Goal: Task Accomplishment & Management: Manage account settings

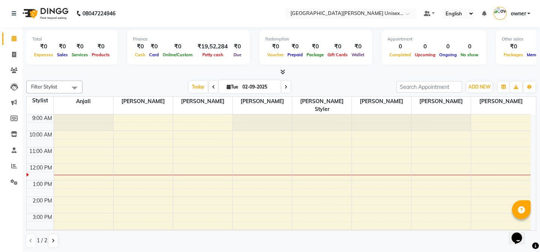
scroll to position [16, 0]
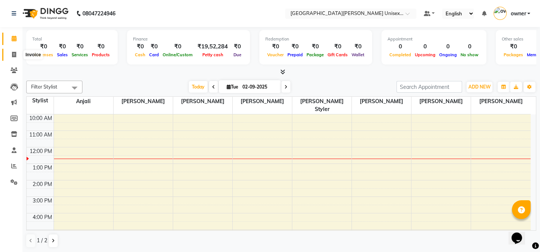
drag, startPoint x: 9, startPoint y: 52, endPoint x: 34, endPoint y: 56, distance: 25.3
click at [10, 52] on span at bounding box center [13, 55] width 13 height 9
select select "service"
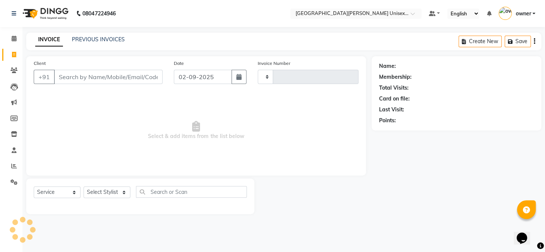
type input "2923"
select select "7055"
type input "s"
click at [11, 69] on icon at bounding box center [13, 70] width 7 height 6
click at [18, 72] on span at bounding box center [13, 70] width 13 height 9
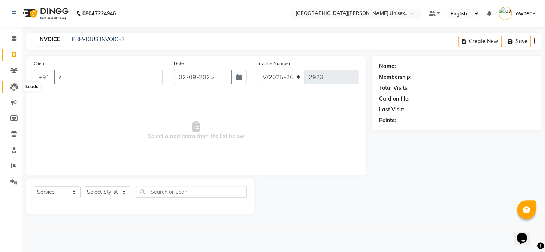
click at [11, 84] on icon at bounding box center [13, 86] width 7 height 7
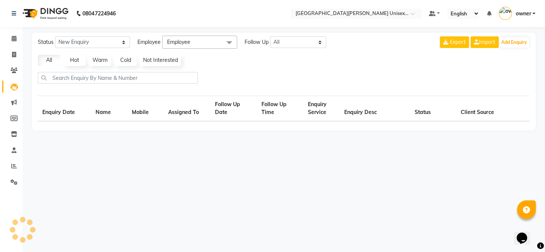
select select "10"
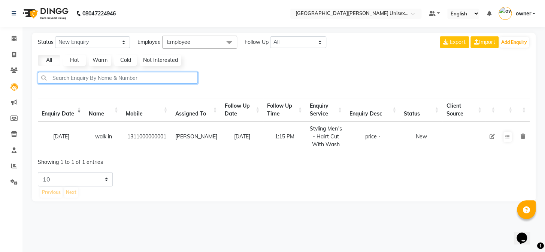
click at [92, 77] on input "text" at bounding box center [118, 78] width 160 height 12
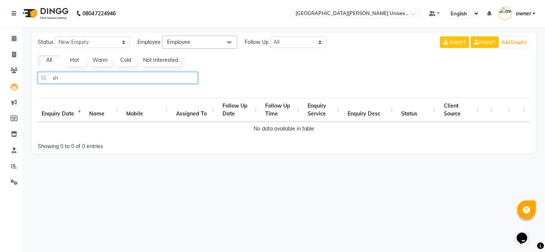
type input "s"
select select "10"
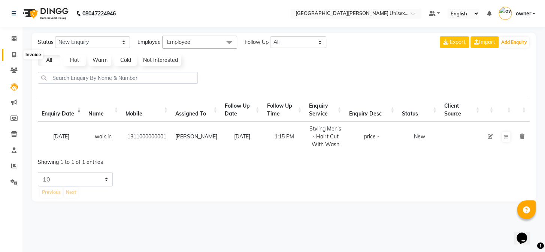
click at [19, 57] on span at bounding box center [13, 55] width 13 height 9
select select "7055"
select select "service"
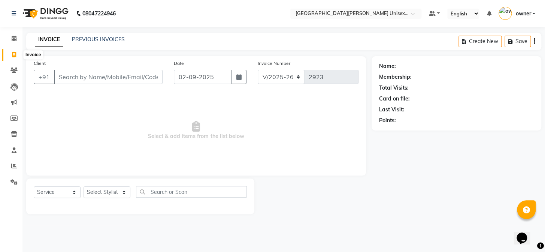
click at [12, 54] on icon at bounding box center [14, 55] width 4 height 6
select select "service"
type input "2923"
select select "7055"
click at [109, 75] on input "Client" at bounding box center [108, 77] width 109 height 14
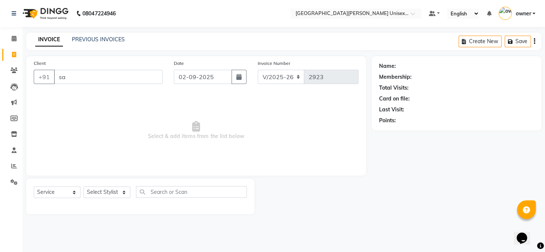
type input "s"
click at [78, 76] on input "shailza verma" at bounding box center [89, 77] width 70 height 14
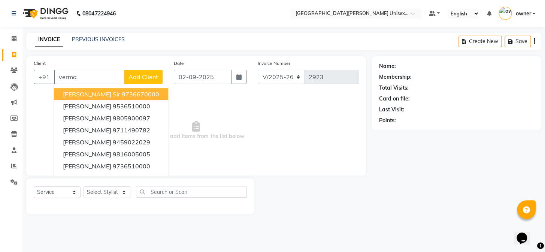
click at [97, 79] on input "verma" at bounding box center [89, 77] width 70 height 14
type input "v"
click at [99, 75] on input "VERMA" at bounding box center [89, 77] width 70 height 14
type input "V"
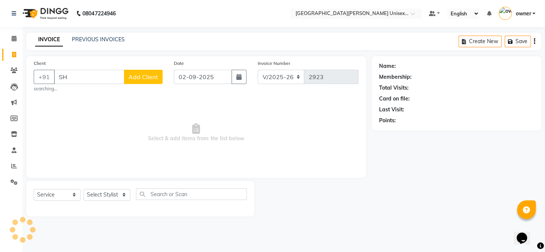
type input "S"
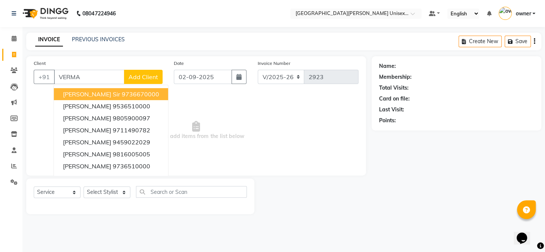
click at [97, 79] on input "VERMA" at bounding box center [89, 77] width 70 height 14
type input "V"
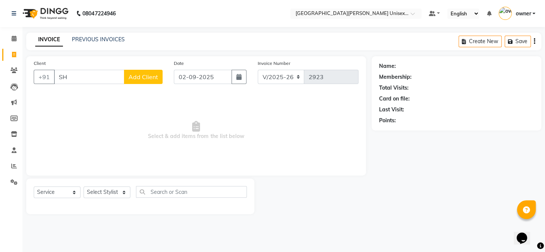
type input "S"
type input "9"
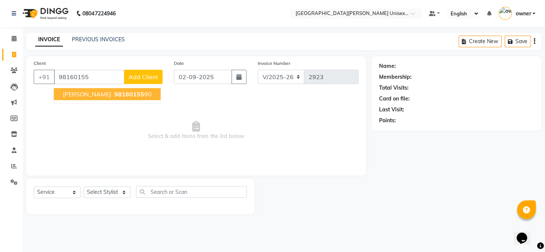
click at [100, 86] on ngb-typeahead-window "shaliza verma 98160155 90" at bounding box center [107, 94] width 107 height 19
click at [100, 94] on span "[PERSON_NAME]" at bounding box center [87, 93] width 48 height 7
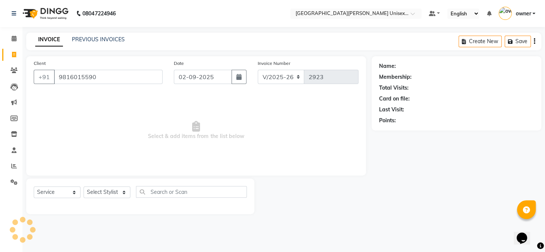
type input "9816015590"
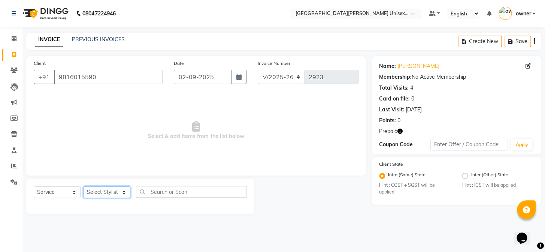
click at [124, 191] on select "Select Stylist anjali ashish talwar bhanu Bobby styler gurpreet owan HARMAN SIN…" at bounding box center [107, 192] width 47 height 12
select select "58737"
click at [84, 186] on select "Select Stylist anjali ashish talwar bhanu Bobby styler gurpreet owan HARMAN SIN…" at bounding box center [107, 192] width 47 height 12
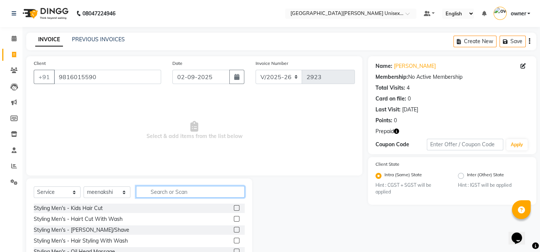
click at [158, 197] on input "text" at bounding box center [190, 192] width 109 height 12
click at [164, 194] on input "NAIL" at bounding box center [185, 192] width 98 height 12
type input "N"
click at [179, 191] on input "NAIL" at bounding box center [185, 192] width 98 height 12
type input "NAI"
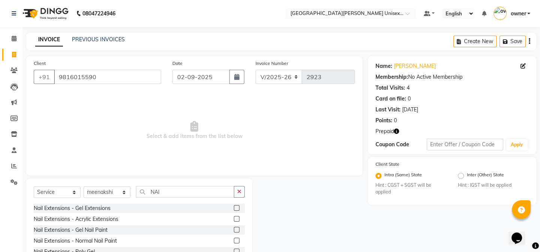
click at [234, 239] on label at bounding box center [237, 240] width 6 height 6
click at [234, 239] on input "checkbox" at bounding box center [236, 240] width 5 height 5
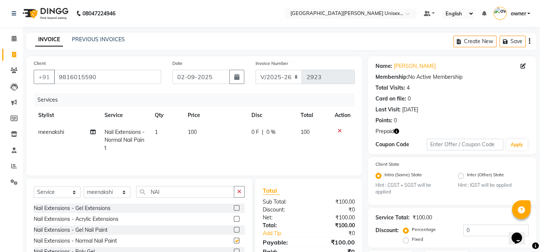
checkbox input "false"
click at [194, 129] on span "100" at bounding box center [192, 131] width 9 height 7
select select "58737"
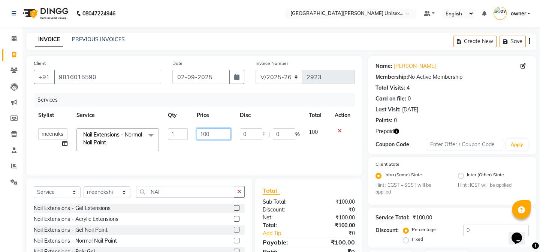
click at [210, 135] on input "100" at bounding box center [214, 134] width 34 height 12
type input "1"
type input "150"
click at [260, 145] on td "0 F | 0 %" at bounding box center [269, 140] width 69 height 32
select select "58737"
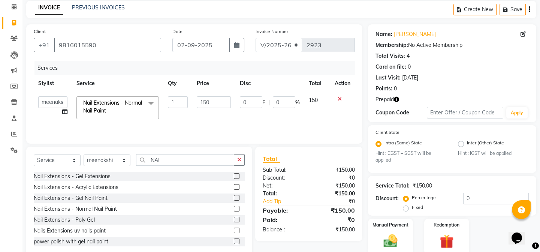
scroll to position [61, 0]
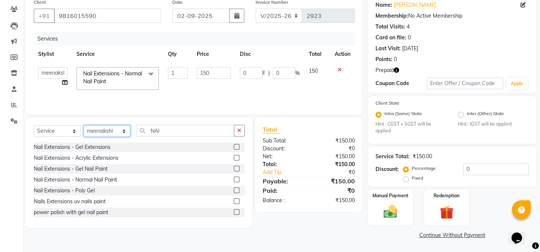
drag, startPoint x: 122, startPoint y: 133, endPoint x: 128, endPoint y: 125, distance: 9.4
click at [122, 133] on select "Select Stylist anjali ashish talwar bhanu Bobby styler gurpreet owan HARMAN SIN…" at bounding box center [107, 131] width 47 height 12
select select "82058"
click at [84, 125] on select "Select Stylist anjali ashish talwar bhanu Bobby styler gurpreet owan HARMAN SIN…" at bounding box center [107, 131] width 47 height 12
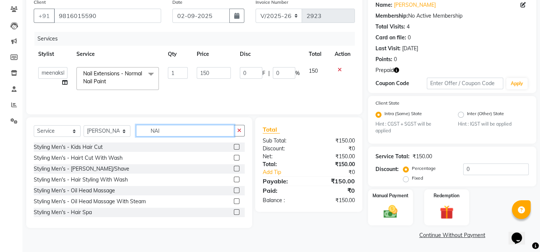
click at [177, 133] on input "NAI" at bounding box center [185, 131] width 98 height 12
type input "N"
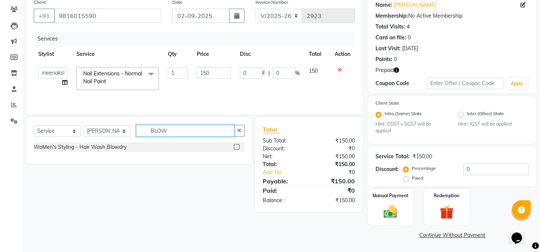
type input "BLOW"
click at [236, 146] on label at bounding box center [237, 147] width 6 height 6
click at [236, 146] on input "checkbox" at bounding box center [236, 147] width 5 height 5
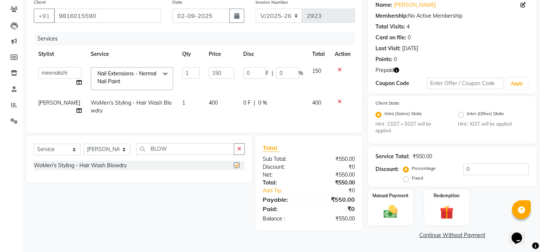
checkbox input "false"
click at [396, 216] on img at bounding box center [390, 211] width 23 height 16
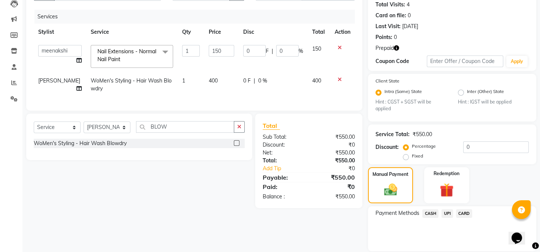
scroll to position [109, 0]
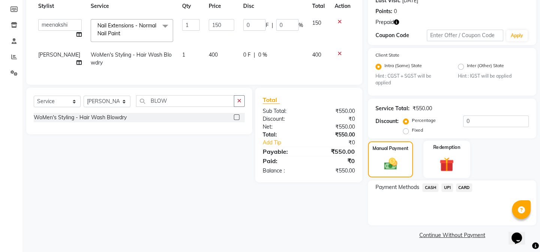
click at [452, 163] on img at bounding box center [446, 164] width 23 height 18
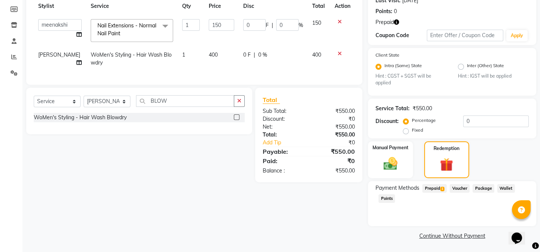
click at [482, 188] on span "Package" at bounding box center [483, 188] width 22 height 9
click at [434, 188] on span "Prepaid 1" at bounding box center [434, 188] width 24 height 9
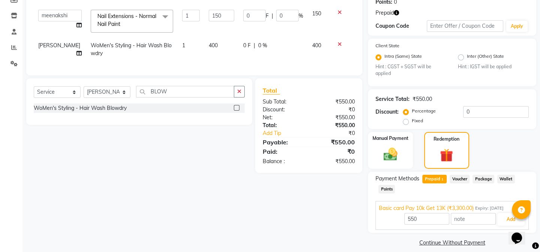
scroll to position [126, 0]
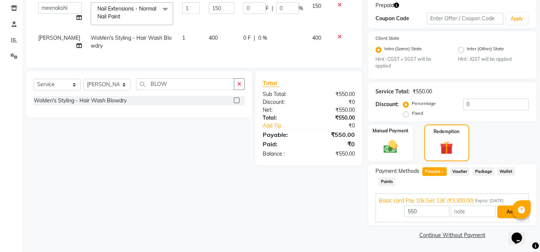
click at [506, 212] on button "Add" at bounding box center [510, 211] width 27 height 13
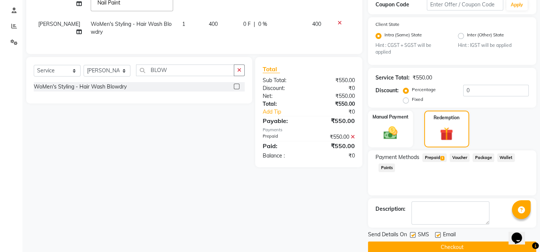
scroll to position [152, 0]
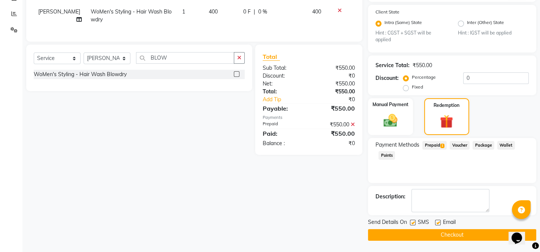
click at [434, 146] on span "Prepaid 1" at bounding box center [434, 145] width 24 height 9
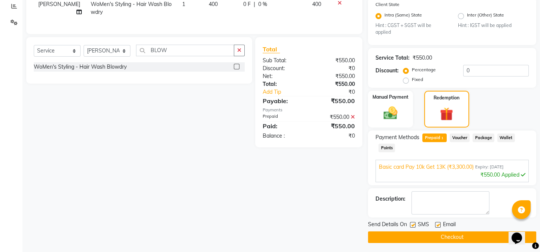
scroll to position [161, 0]
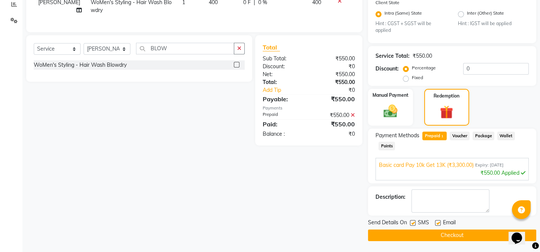
click at [422, 237] on button "Checkout" at bounding box center [452, 235] width 168 height 12
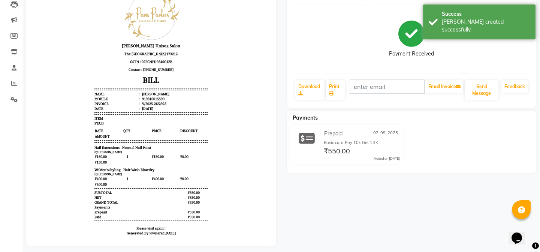
scroll to position [93, 0]
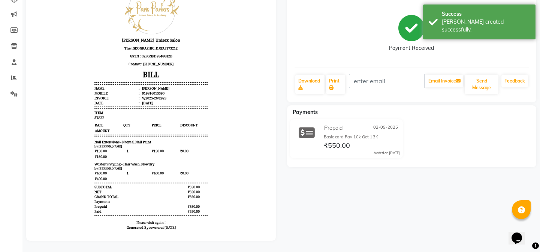
click at [313, 125] on icon at bounding box center [306, 132] width 16 height 14
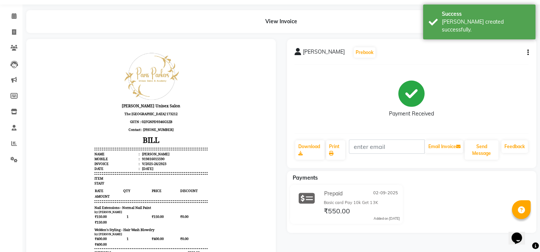
scroll to position [0, 0]
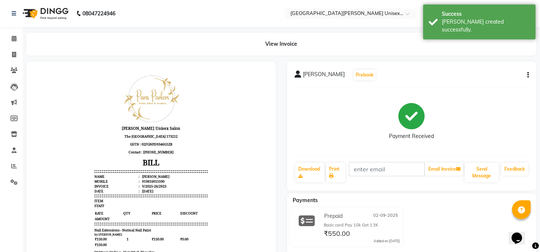
click at [527, 75] on icon "button" at bounding box center [527, 75] width 1 height 0
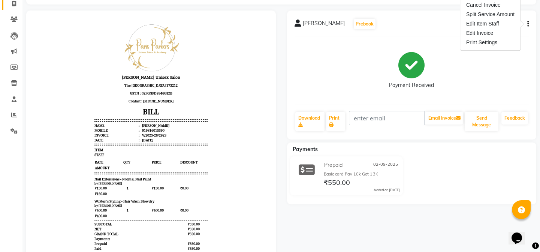
scroll to position [34, 0]
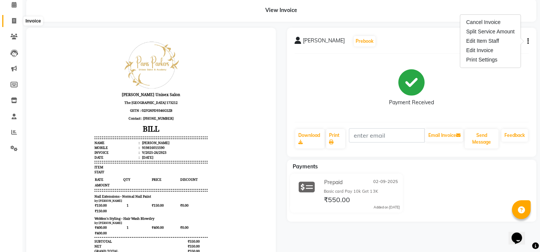
click at [14, 22] on icon at bounding box center [14, 21] width 4 height 6
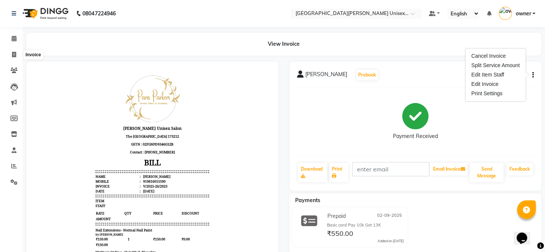
select select "service"
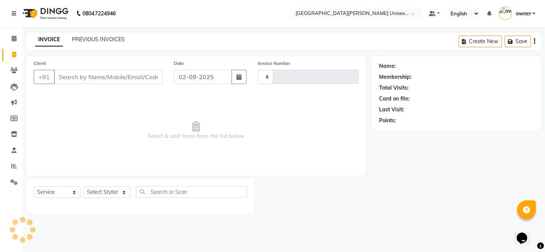
type input "2924"
select select "7055"
click at [104, 40] on link "PREVIOUS INVOICES" at bounding box center [98, 39] width 53 height 7
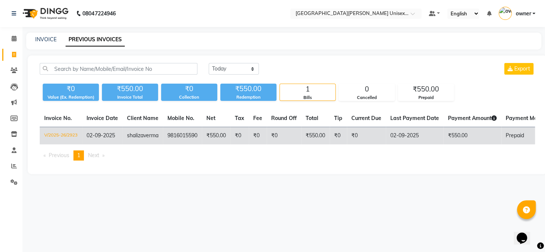
click at [179, 133] on td "9816015590" at bounding box center [182, 136] width 39 height 18
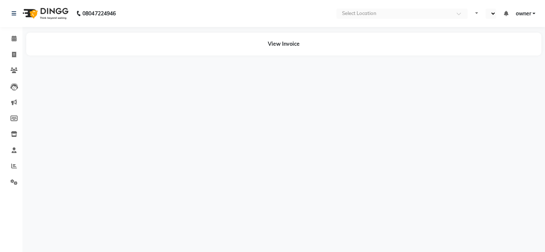
select select "en"
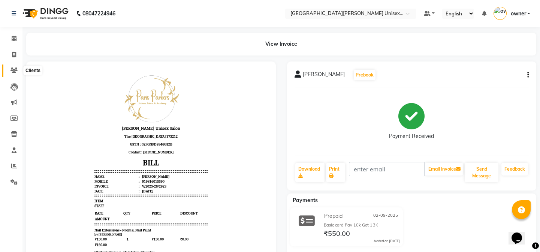
click at [15, 70] on icon at bounding box center [13, 70] width 7 height 6
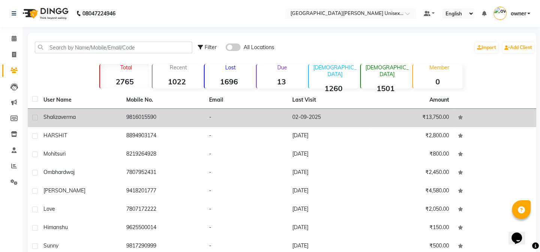
click at [112, 118] on div "[PERSON_NAME]" at bounding box center [80, 117] width 74 height 8
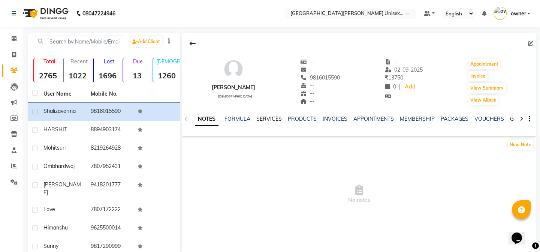
click at [257, 116] on link "SERVICES" at bounding box center [268, 118] width 25 height 7
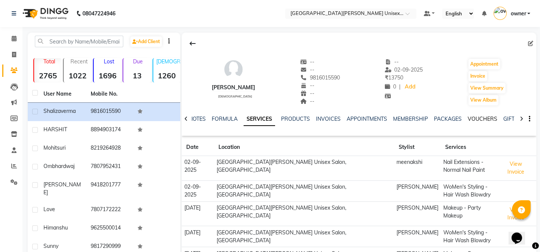
click at [479, 119] on link "VOUCHERS" at bounding box center [482, 118] width 30 height 7
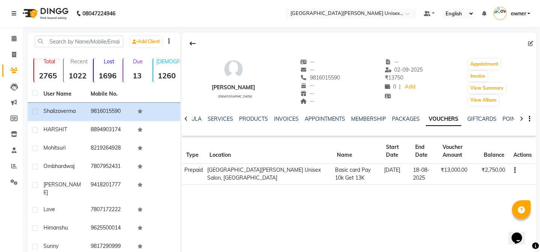
click at [455, 178] on td "₹13,000.00" at bounding box center [458, 174] width 41 height 21
click at [514, 170] on icon "button" at bounding box center [514, 170] width 1 height 0
click at [479, 163] on td "Redemption History" at bounding box center [479, 160] width 47 height 9
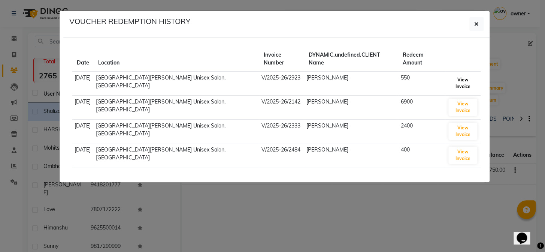
click at [458, 75] on button "View Invoice" at bounding box center [462, 83] width 29 height 17
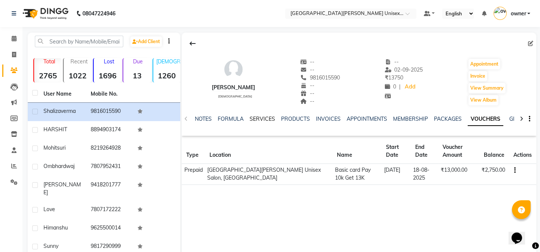
click at [265, 118] on link "SERVICES" at bounding box center [261, 118] width 25 height 7
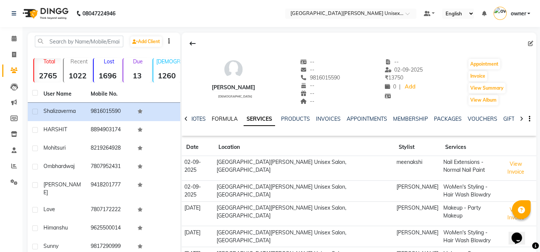
click at [230, 121] on link "FORMULA" at bounding box center [225, 118] width 26 height 7
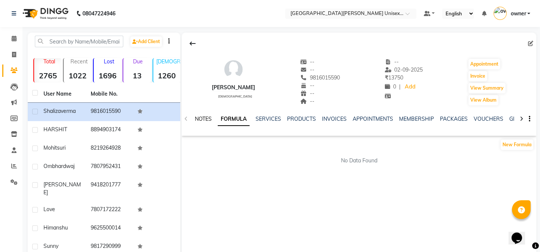
click at [205, 116] on link "NOTES" at bounding box center [203, 118] width 17 height 7
click at [15, 41] on span at bounding box center [13, 38] width 13 height 9
